Goal: Navigation & Orientation: Find specific page/section

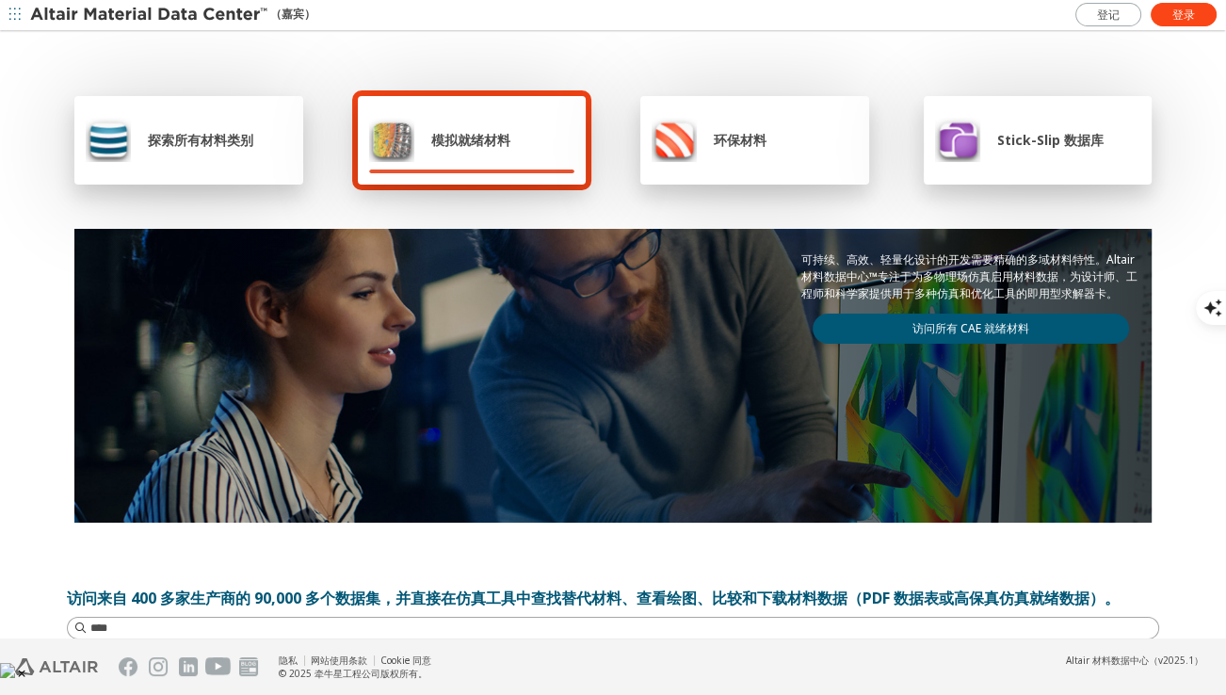
click at [206, 144] on span "探索所有材料类别" at bounding box center [200, 140] width 105 height 18
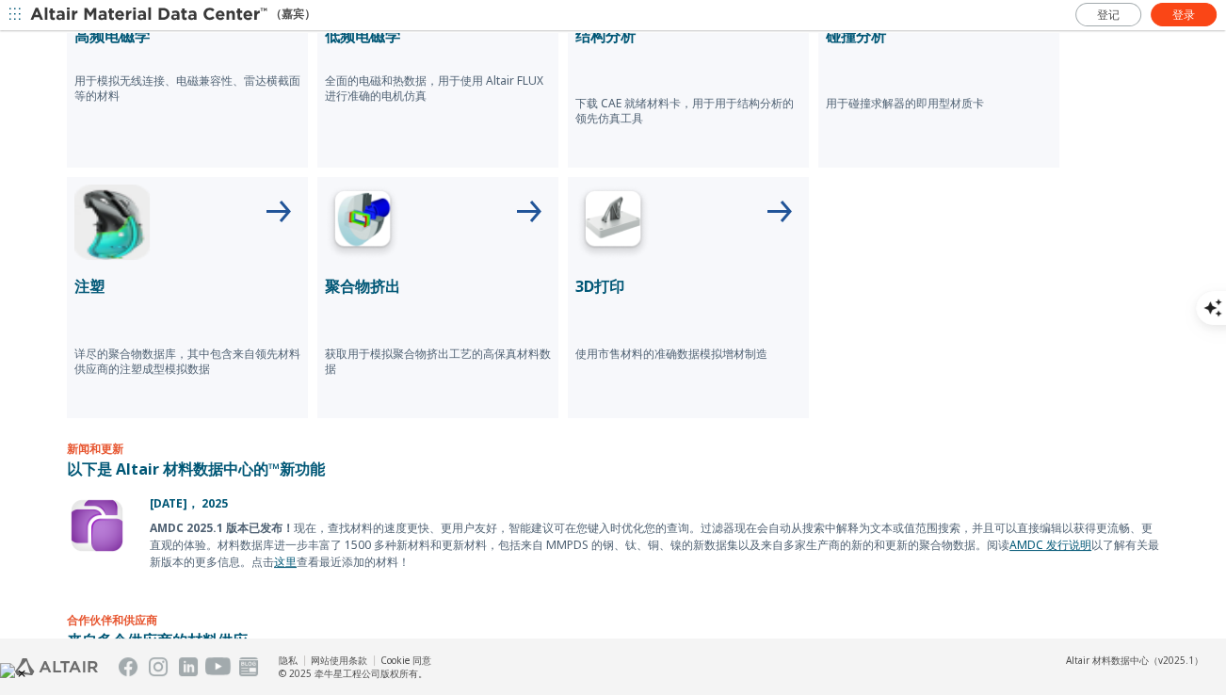
scroll to position [940, 0]
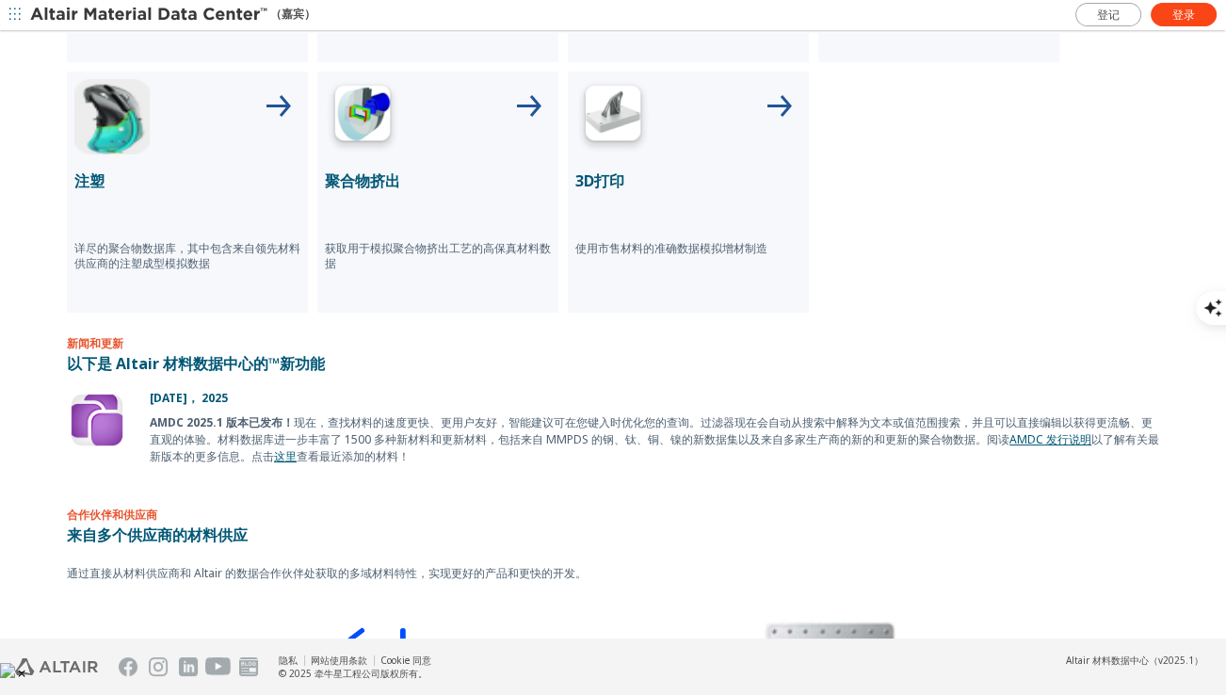
click at [290, 453] on link "这里" at bounding box center [285, 456] width 23 height 16
